Goal: Navigation & Orientation: Find specific page/section

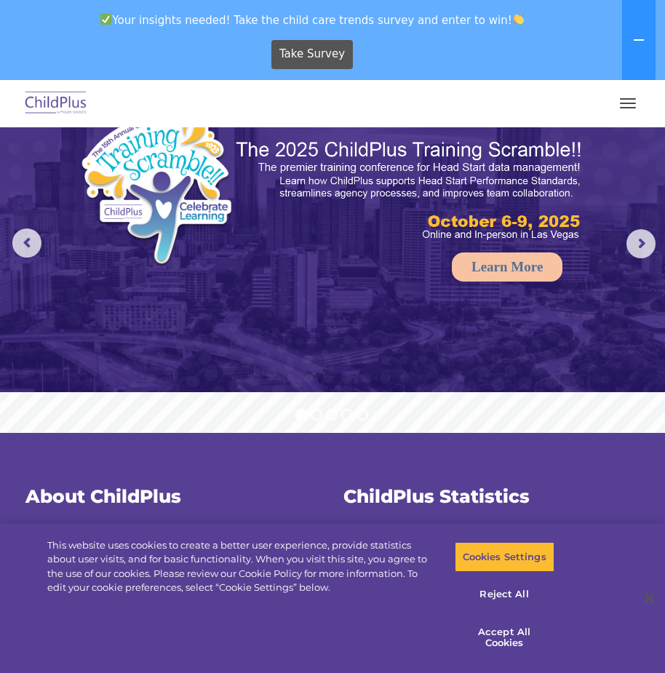
click at [58, 103] on img at bounding box center [56, 104] width 68 height 34
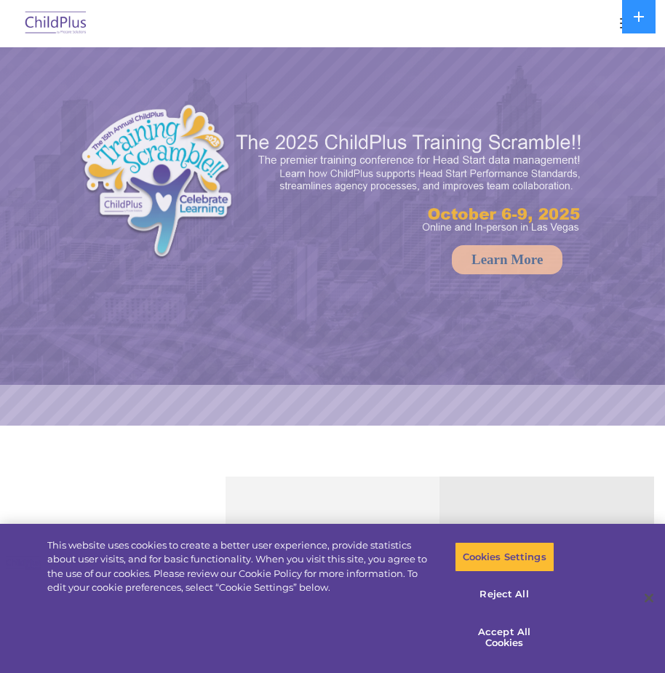
select select "MEDIUM"
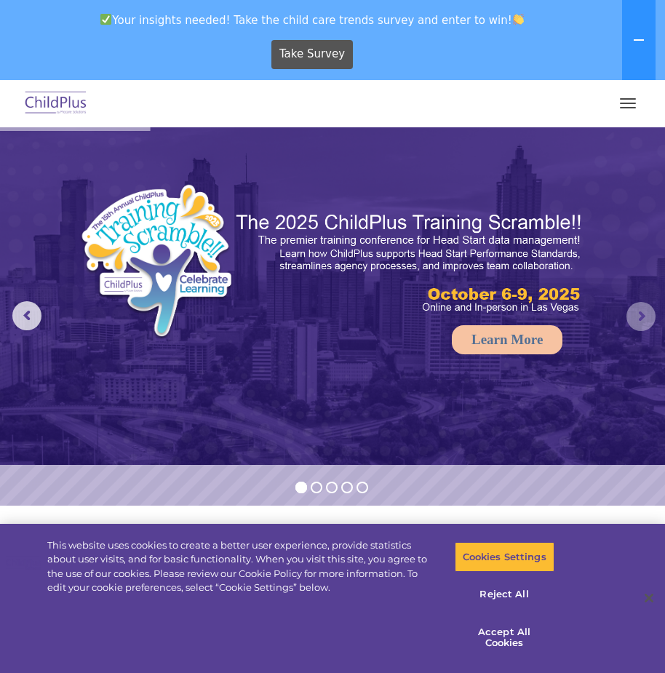
click at [647, 310] on rs-arrow at bounding box center [640, 316] width 29 height 29
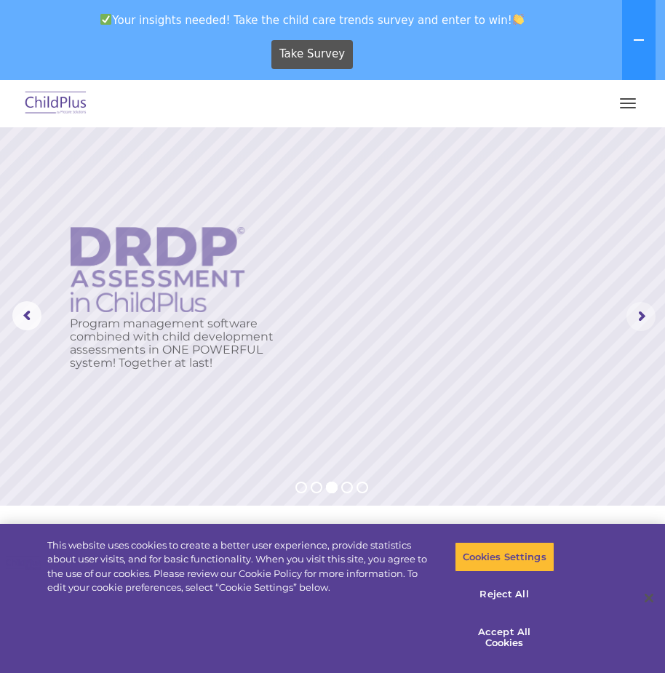
click at [647, 310] on rs-arrow at bounding box center [640, 316] width 29 height 29
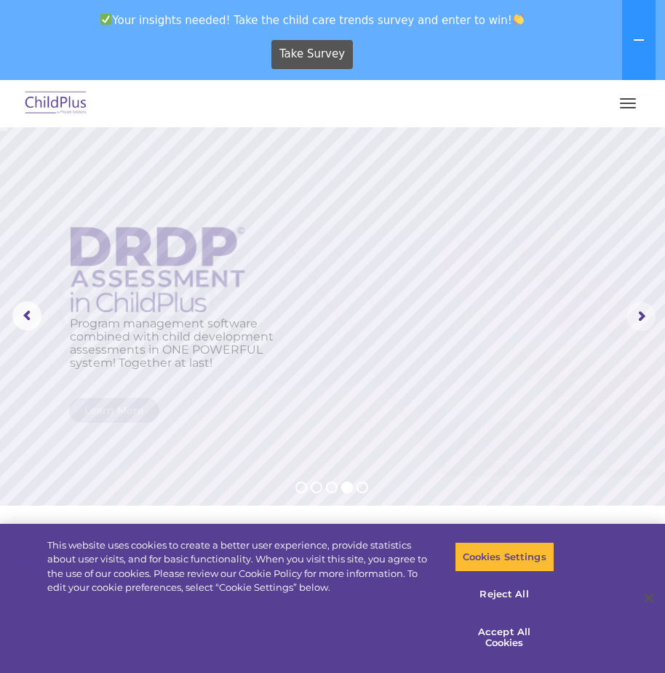
click at [647, 310] on rs-arrow at bounding box center [640, 316] width 29 height 29
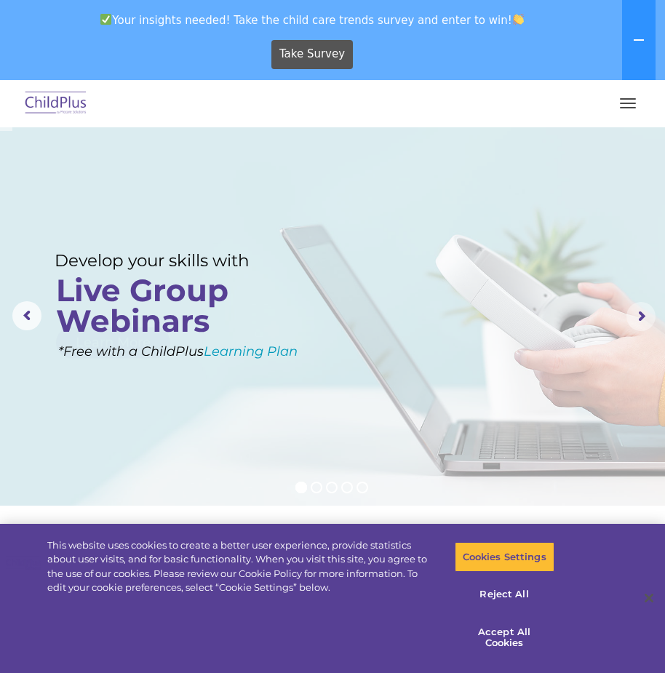
click at [647, 310] on rs-arrow at bounding box center [640, 316] width 29 height 29
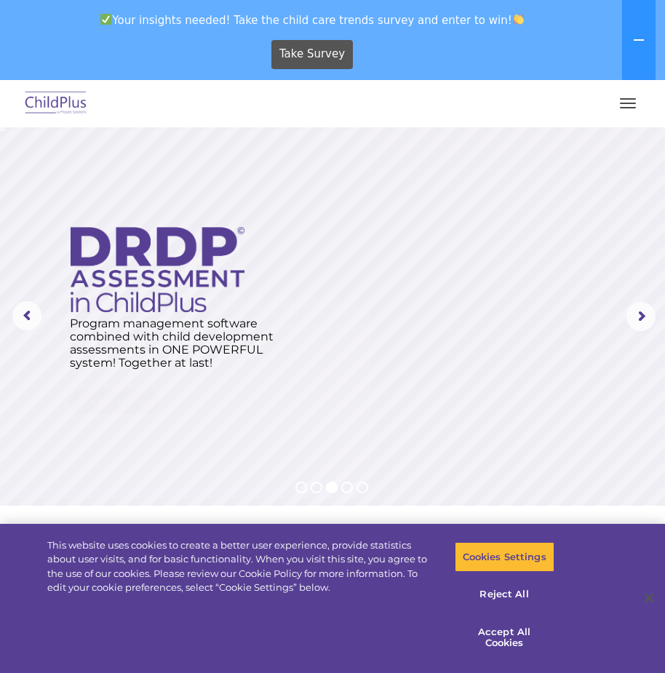
click at [634, 98] on span "button" at bounding box center [628, 98] width 16 height 1
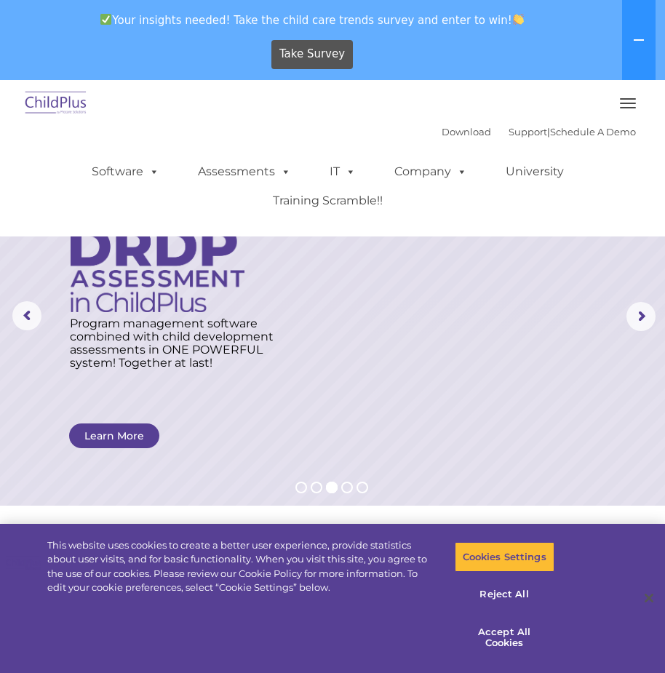
click at [67, 112] on img at bounding box center [56, 104] width 68 height 34
